Goal: Task Accomplishment & Management: Complete application form

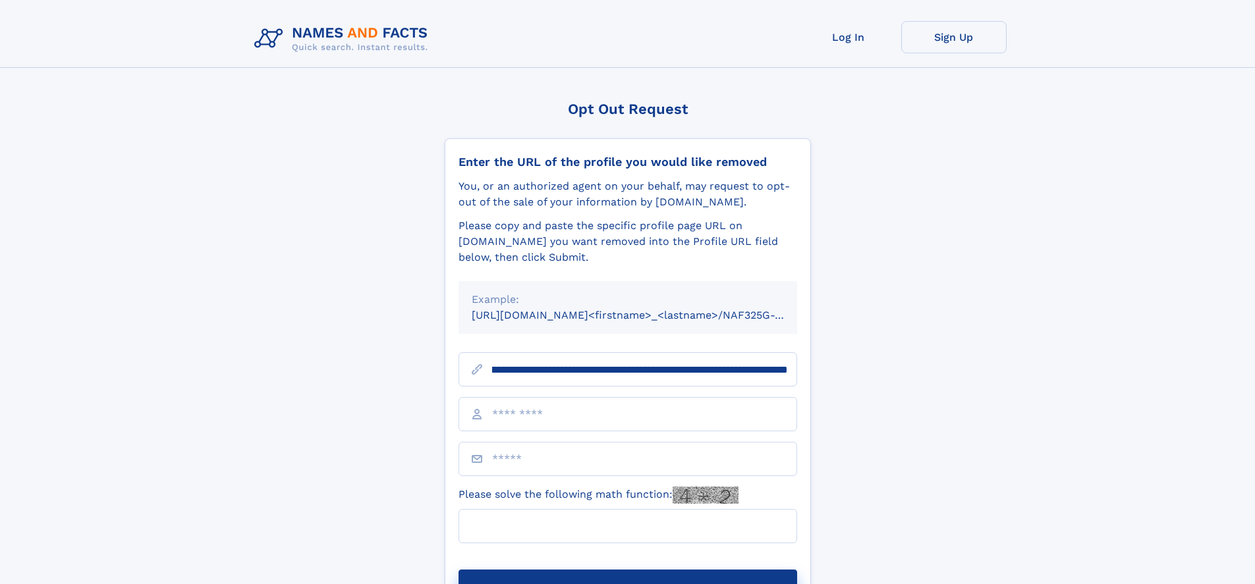
scroll to position [0, 149]
type input "**********"
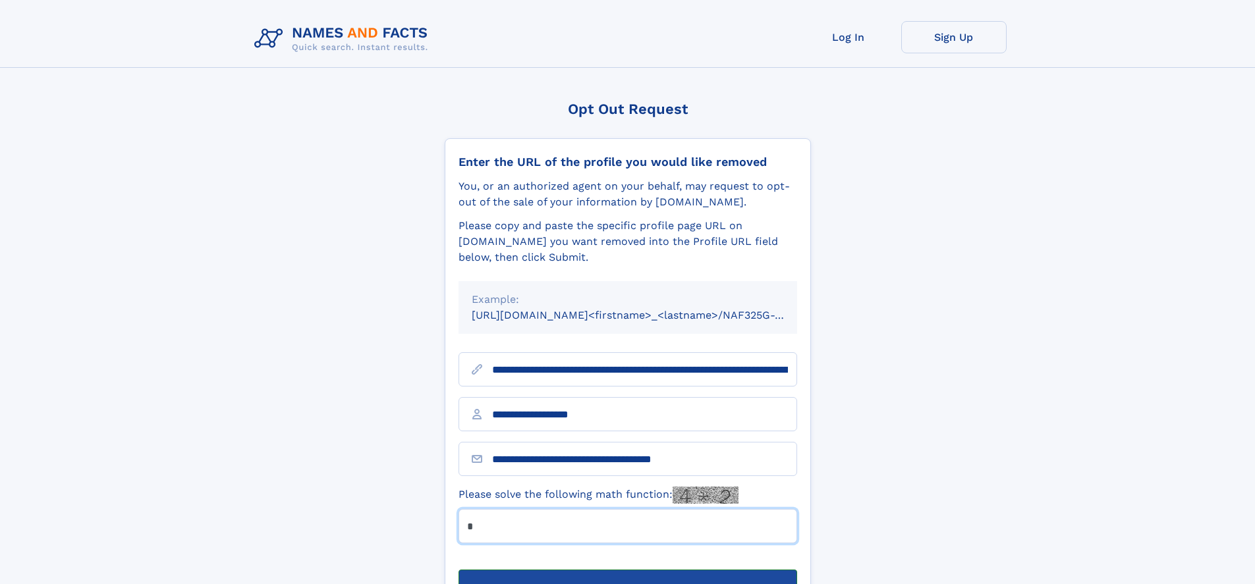
type input "*"
click at [627, 570] on button "Submit Opt Out Request" at bounding box center [627, 591] width 339 height 42
